Goal: Check status: Check status

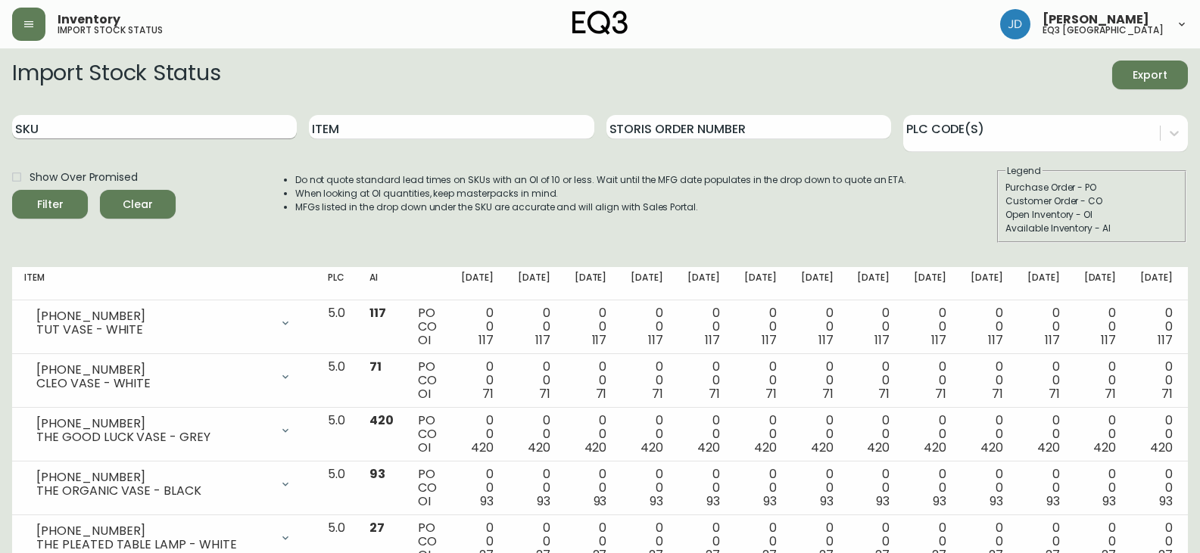
drag, startPoint x: 0, startPoint y: 0, endPoint x: 102, endPoint y: 127, distance: 163.1
click at [102, 126] on input "SKU" at bounding box center [154, 127] width 285 height 24
paste input "[PHONE_NUMBER]"
type input "[PHONE_NUMBER]"
click at [61, 219] on div "Show Over Promised Filter Clear" at bounding box center [93, 203] width 163 height 79
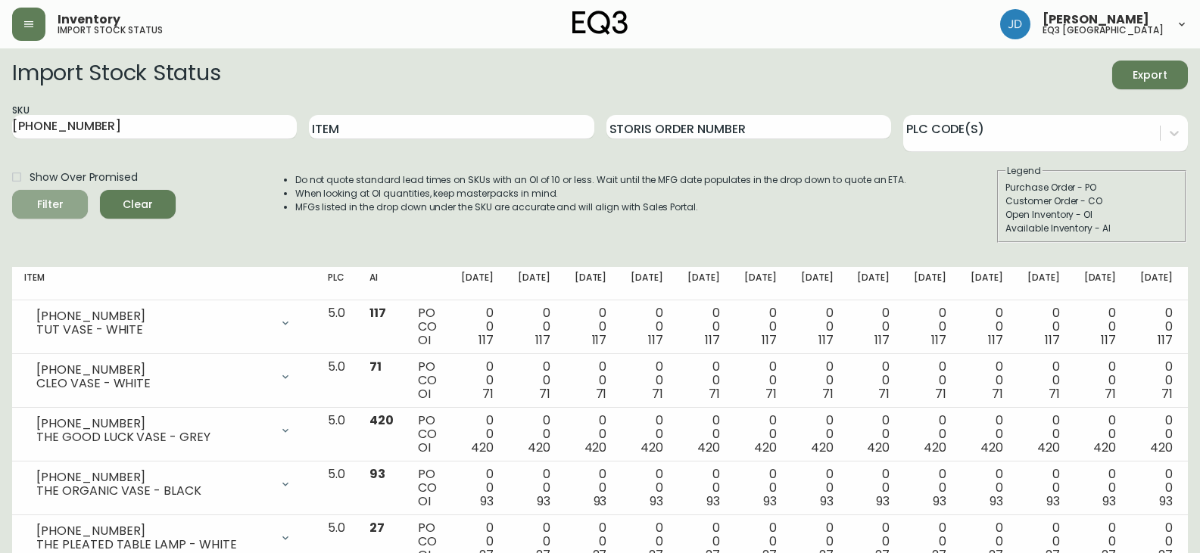
click at [58, 204] on div "Filter" at bounding box center [50, 204] width 26 height 19
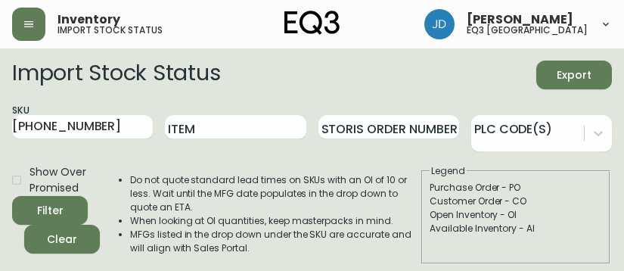
drag, startPoint x: 23, startPoint y: 86, endPoint x: 42, endPoint y: 82, distance: 19.5
click at [23, 87] on h2 "Import Stock Status" at bounding box center [116, 75] width 208 height 29
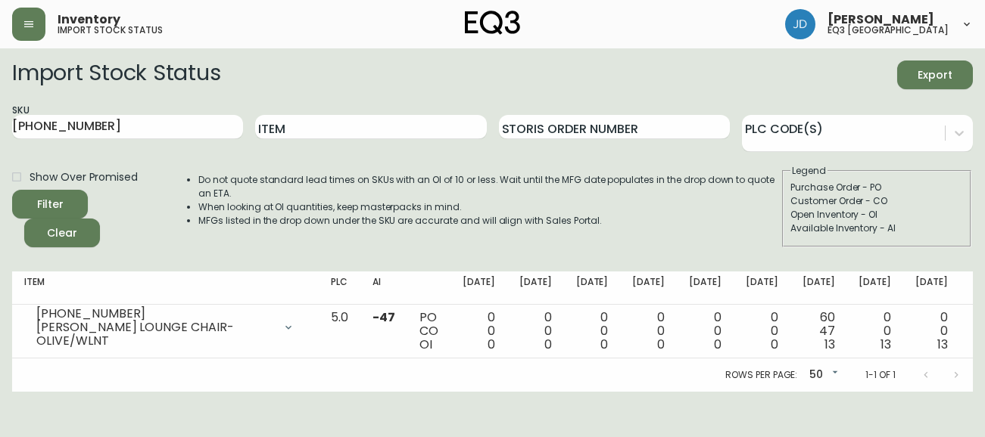
scroll to position [0, 68]
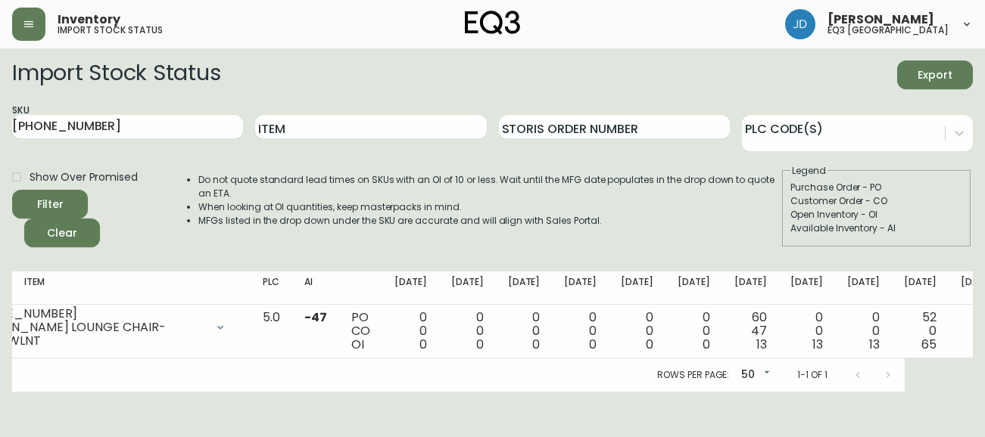
click at [76, 170] on span "Show Over Promised" at bounding box center [84, 178] width 108 height 16
click at [30, 170] on input "Show Over Promised" at bounding box center [17, 177] width 26 height 26
checkbox input "true"
click at [724, 392] on html "Inventory import stock status [PERSON_NAME] eq3 [GEOGRAPHIC_DATA] Import Stock …" at bounding box center [492, 196] width 985 height 392
click at [111, 272] on th "Item" at bounding box center [165, 288] width 307 height 33
